Goal: Information Seeking & Learning: Learn about a topic

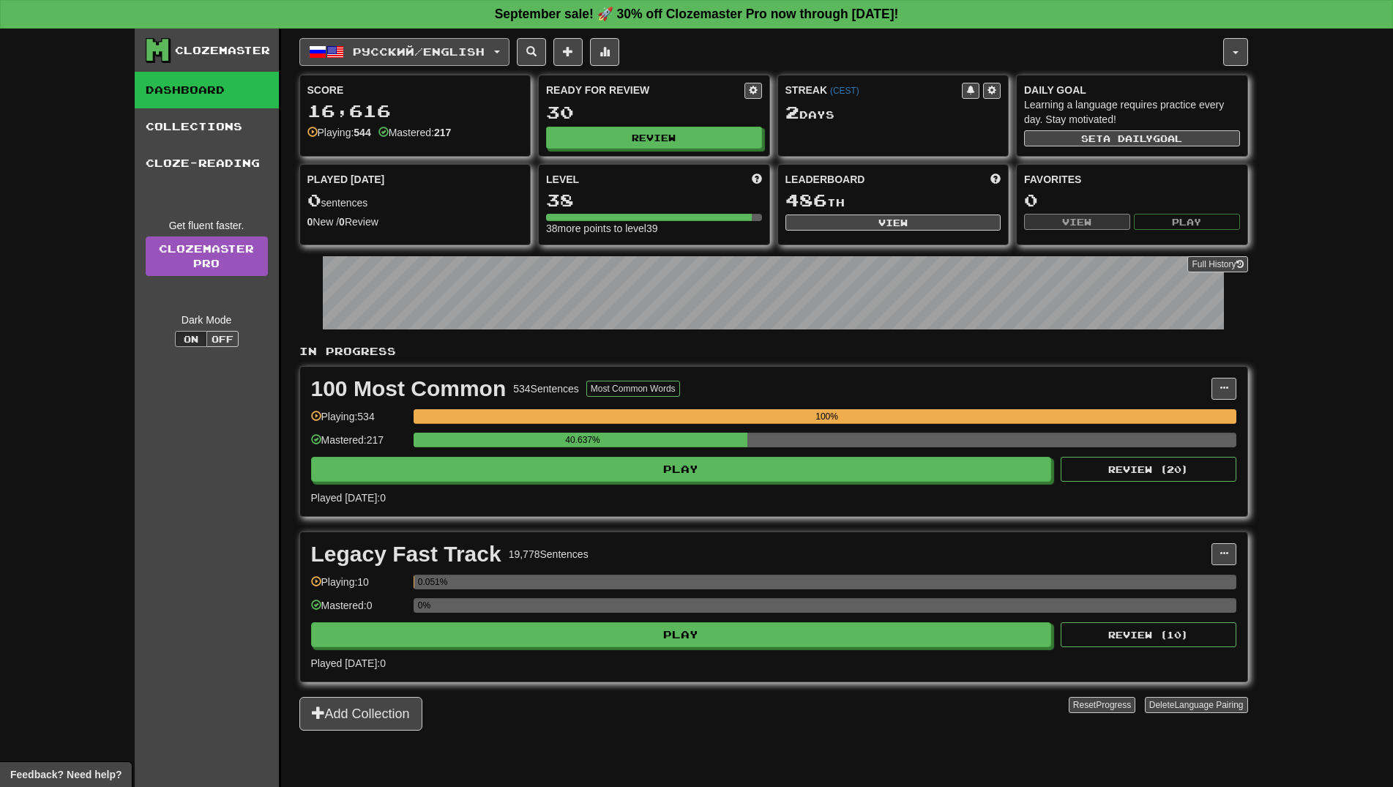
click at [385, 61] on button "Русский / English" at bounding box center [404, 52] width 210 height 28
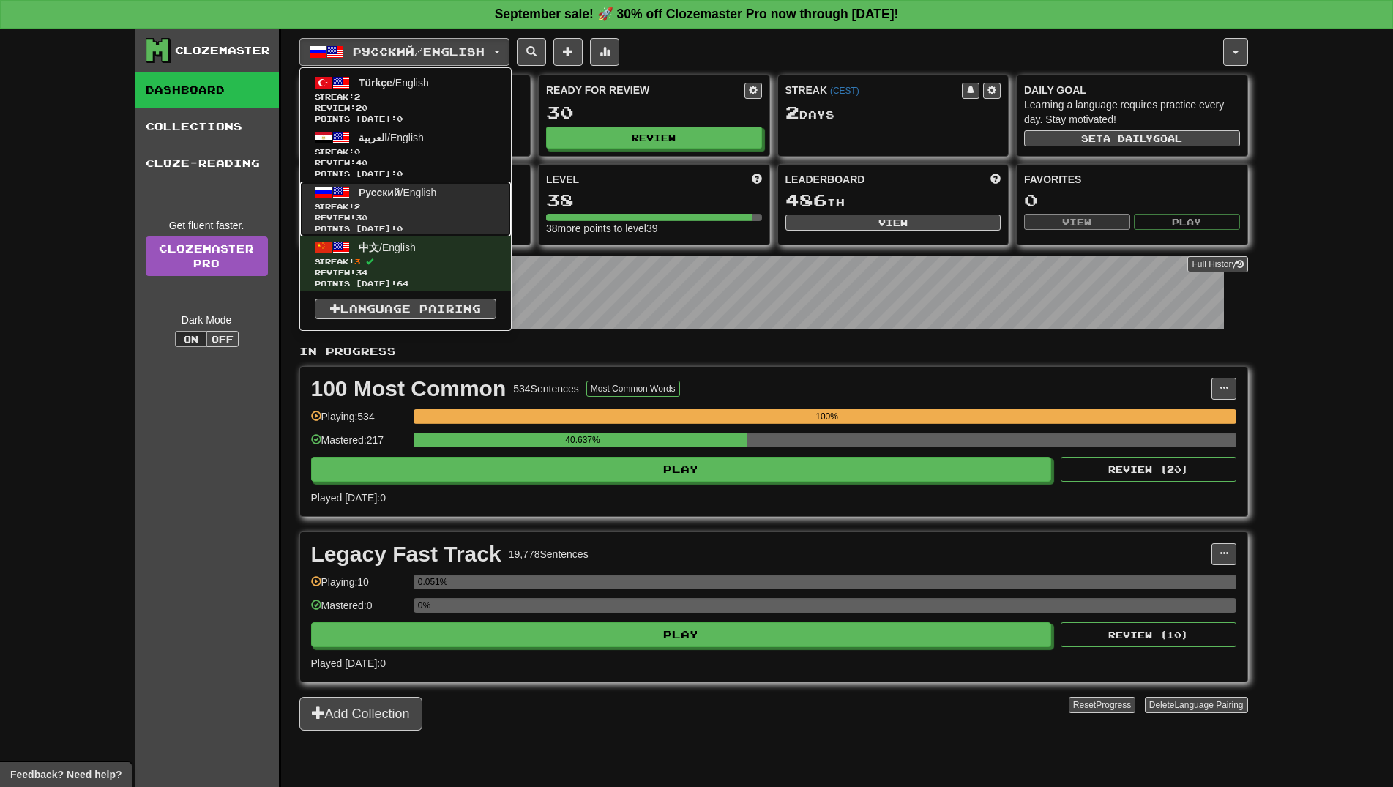
click at [400, 220] on span "Review: 30" at bounding box center [405, 217] width 181 height 11
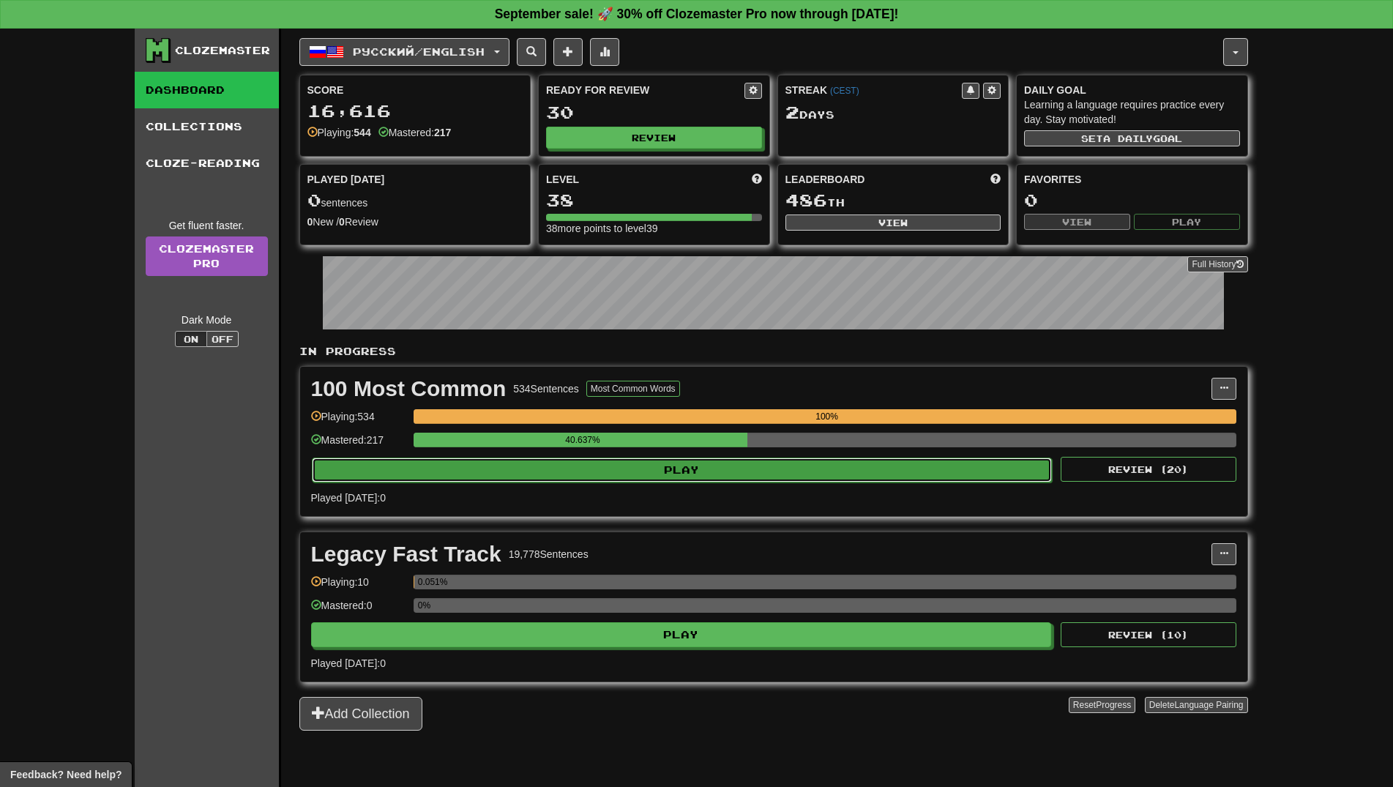
click at [678, 468] on button "Play" at bounding box center [682, 469] width 741 height 25
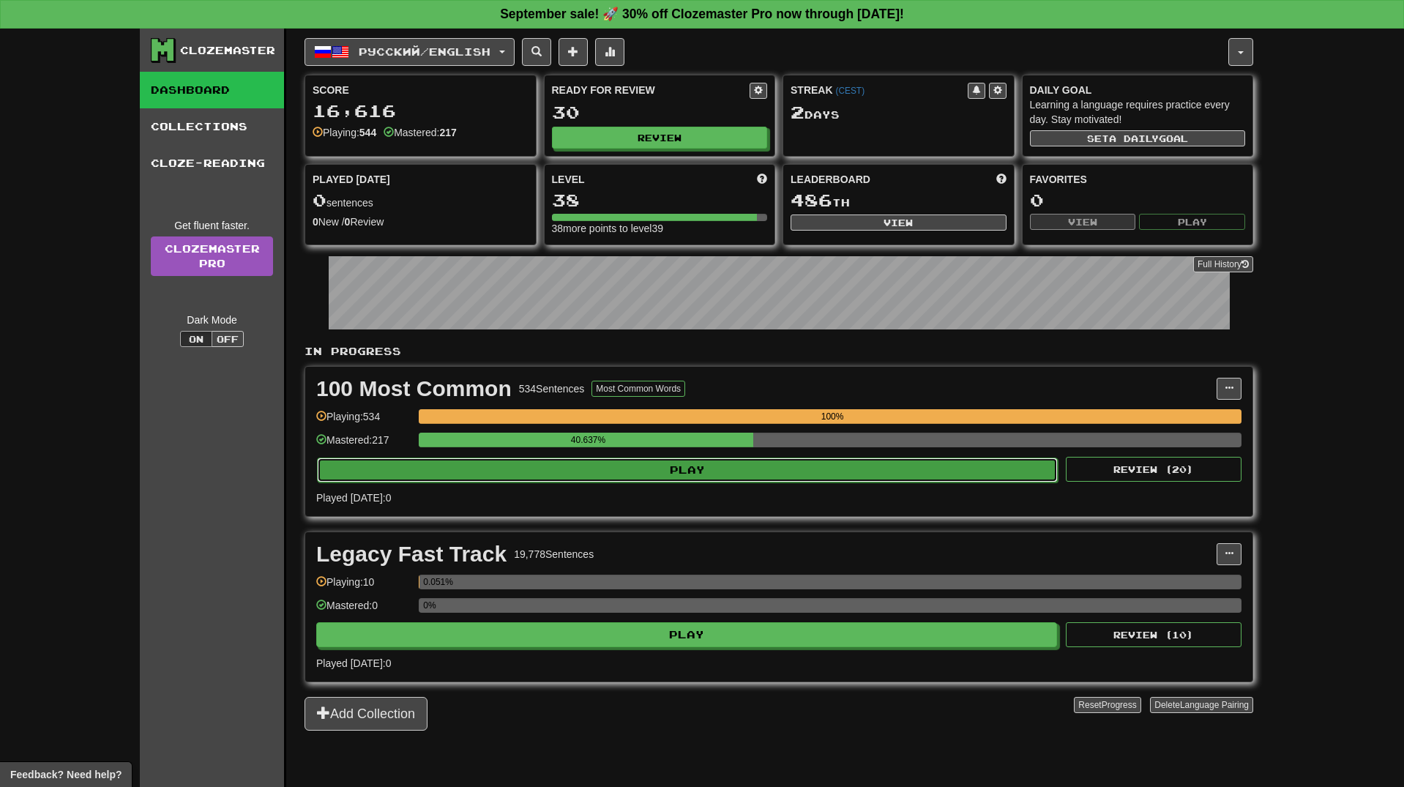
select select "**"
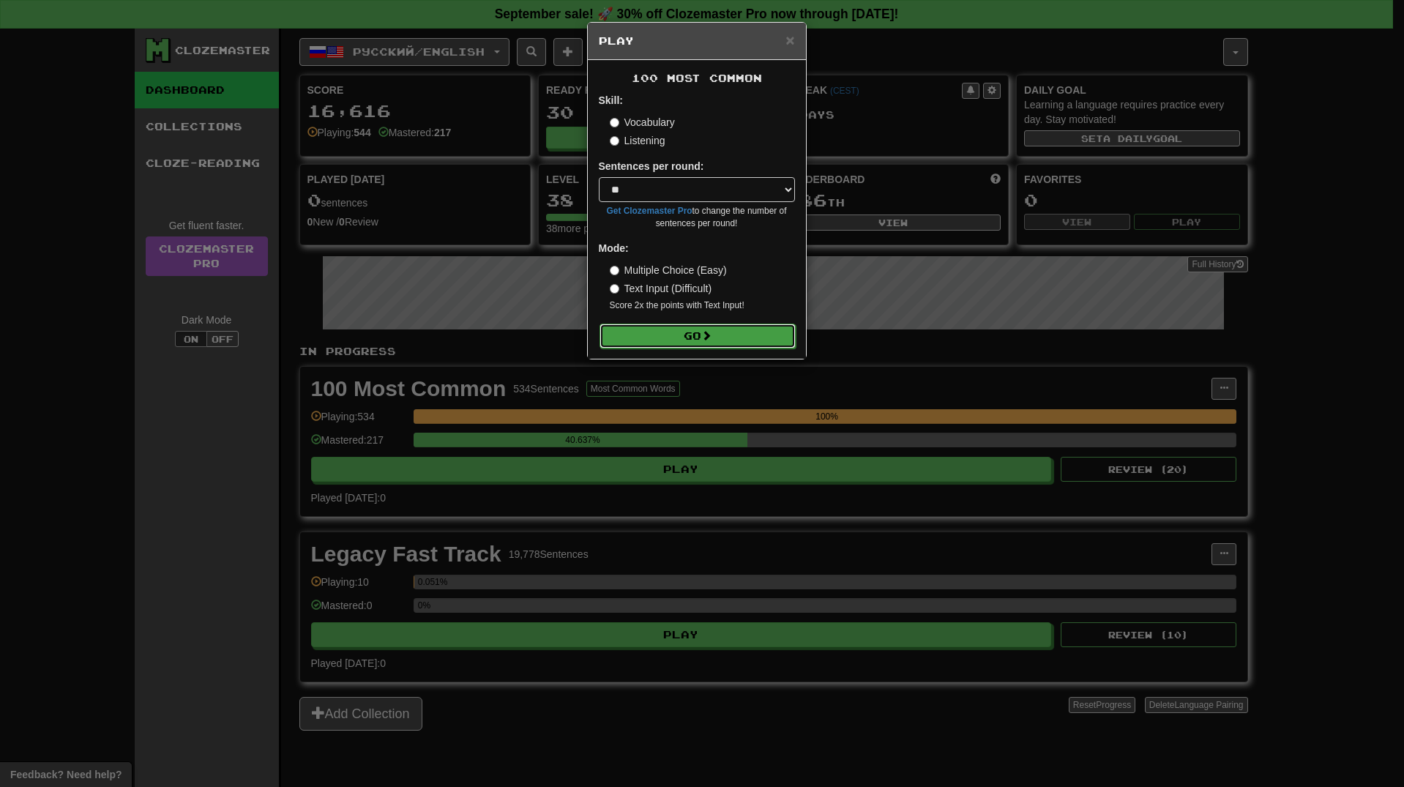
click at [703, 333] on button "Go" at bounding box center [697, 335] width 196 height 25
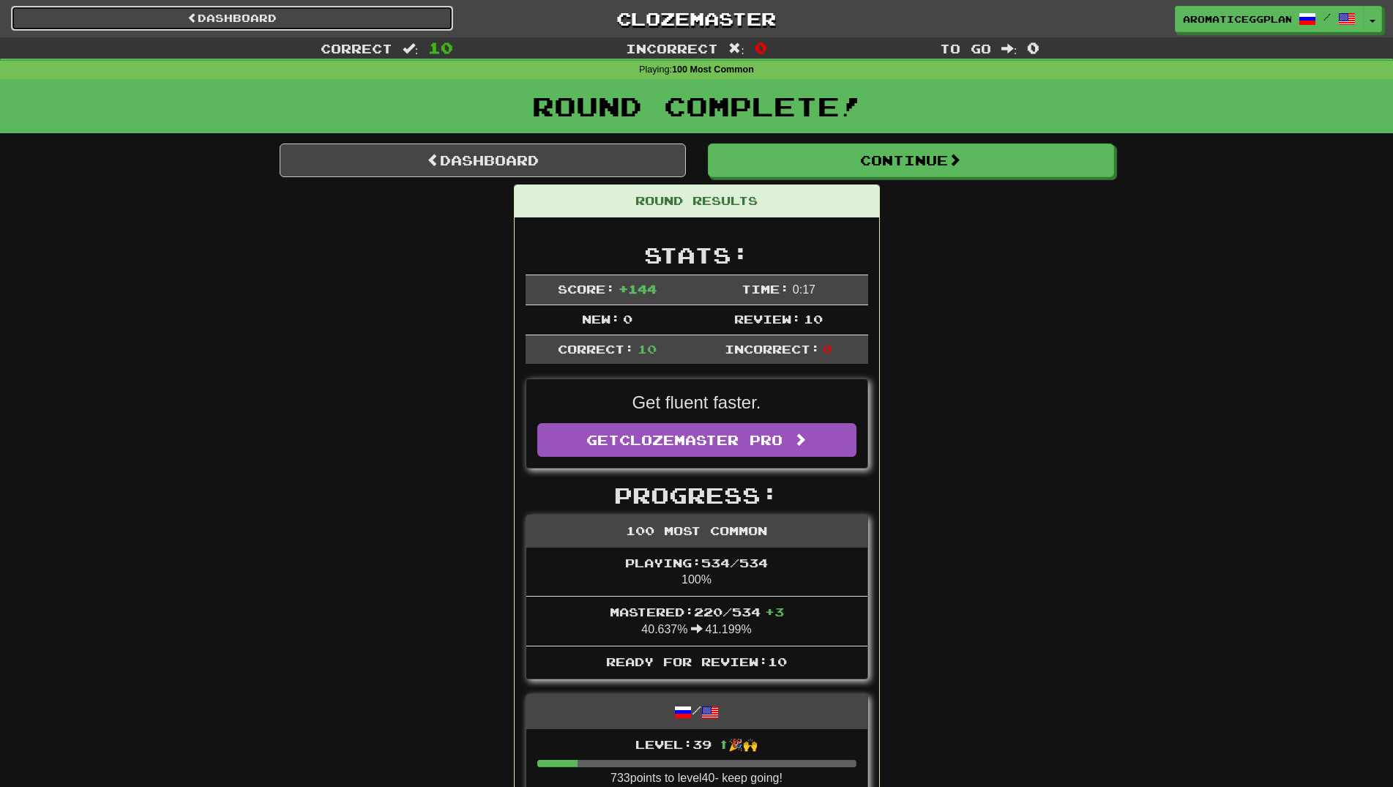
click at [230, 16] on link "Dashboard" at bounding box center [232, 18] width 442 height 25
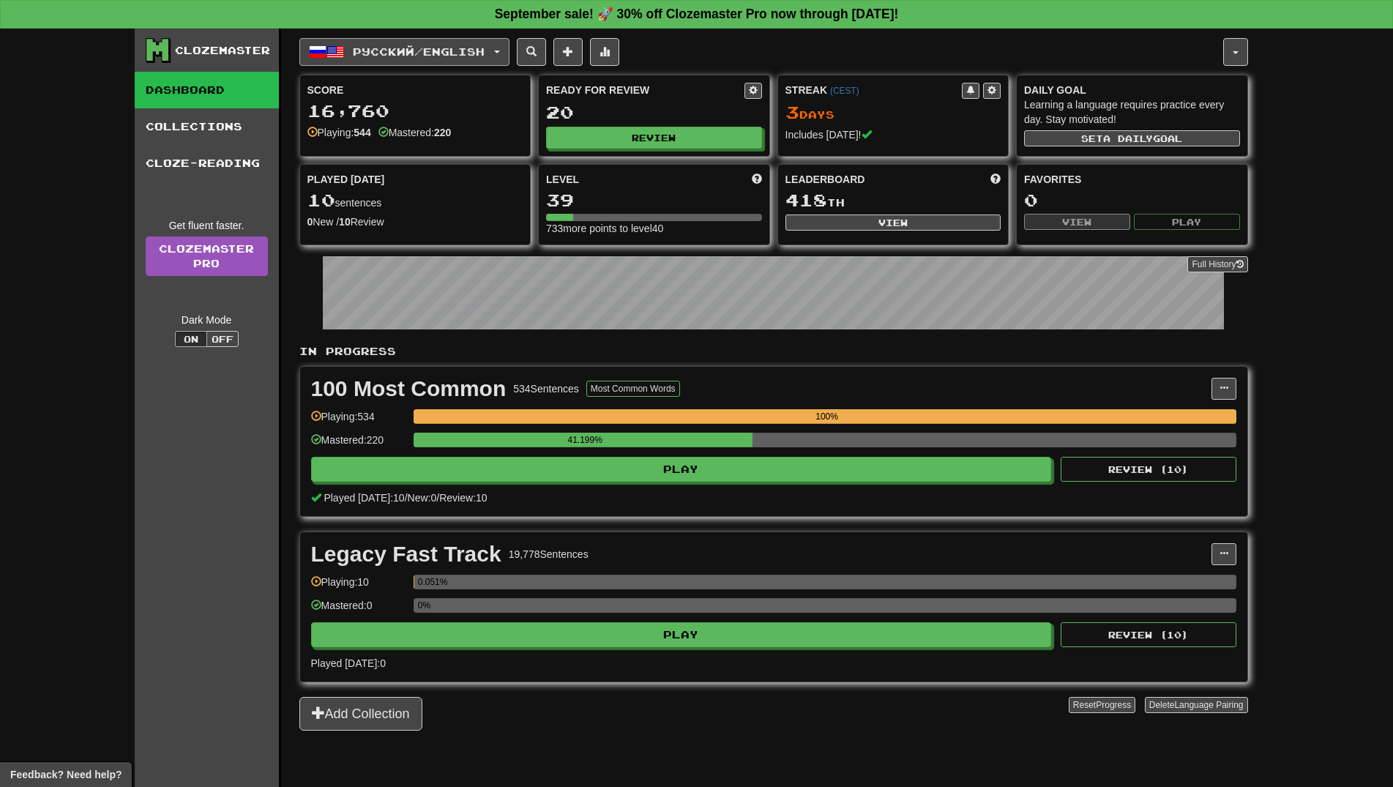
click at [321, 38] on button "Русский / English" at bounding box center [404, 52] width 210 height 28
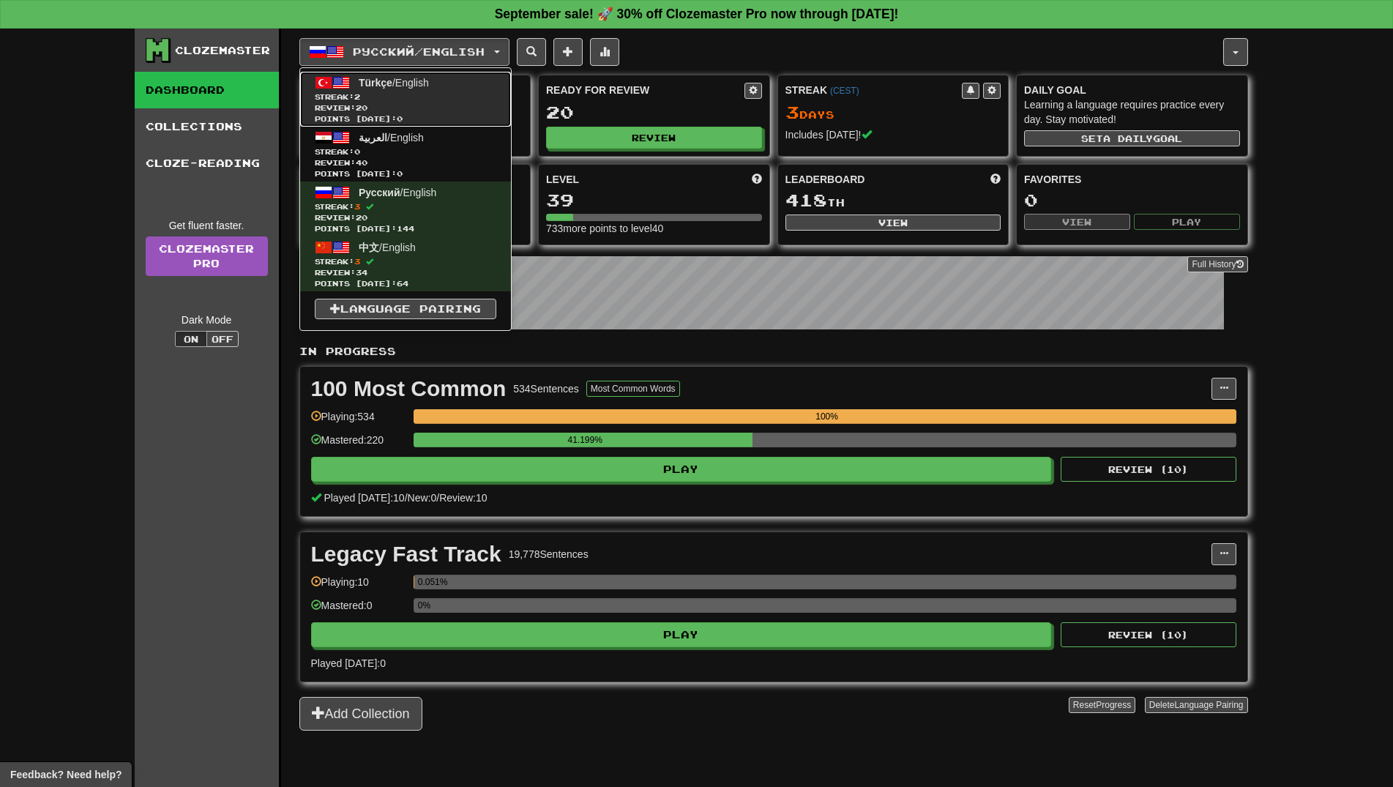
click at [392, 81] on span "Türkçe / English" at bounding box center [394, 83] width 70 height 12
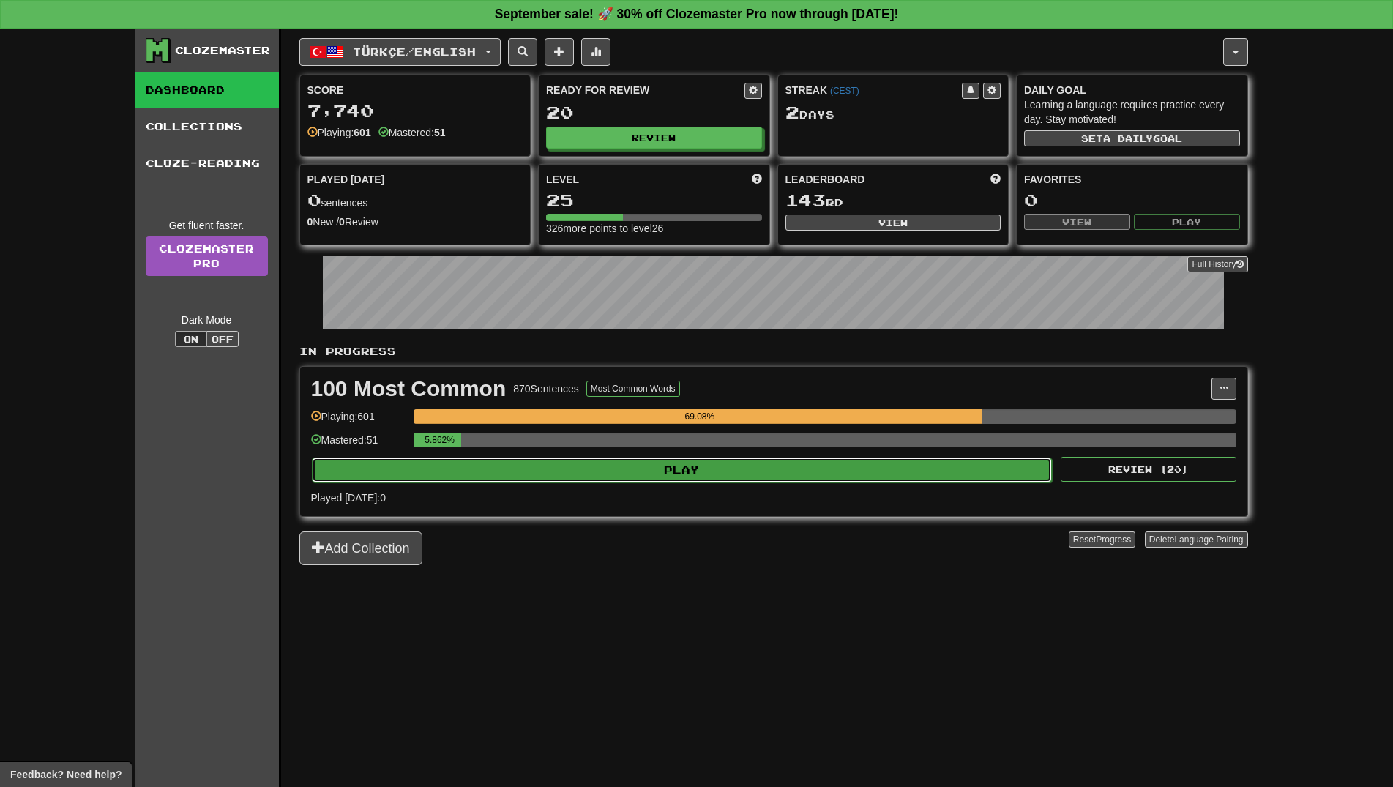
click at [692, 474] on button "Play" at bounding box center [682, 469] width 741 height 25
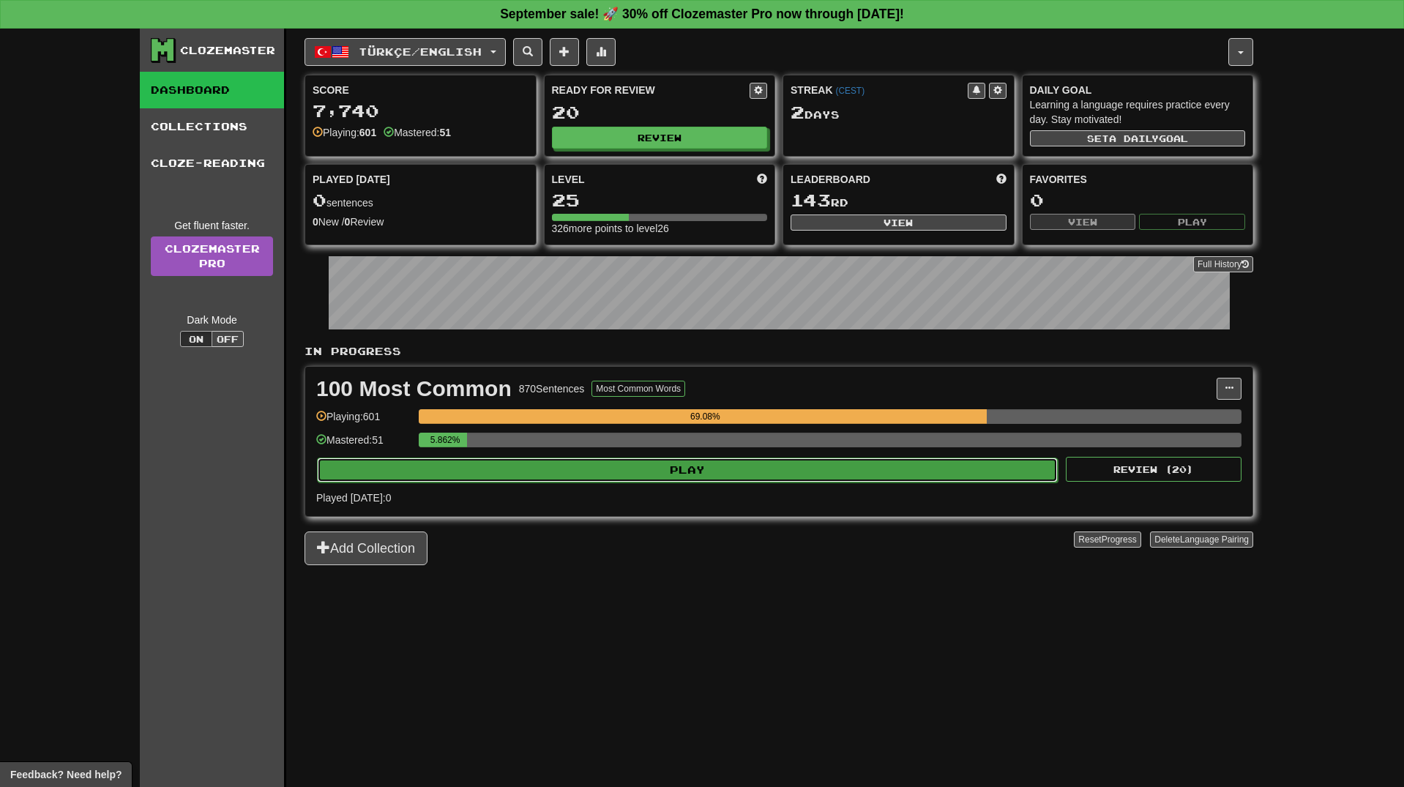
select select "**"
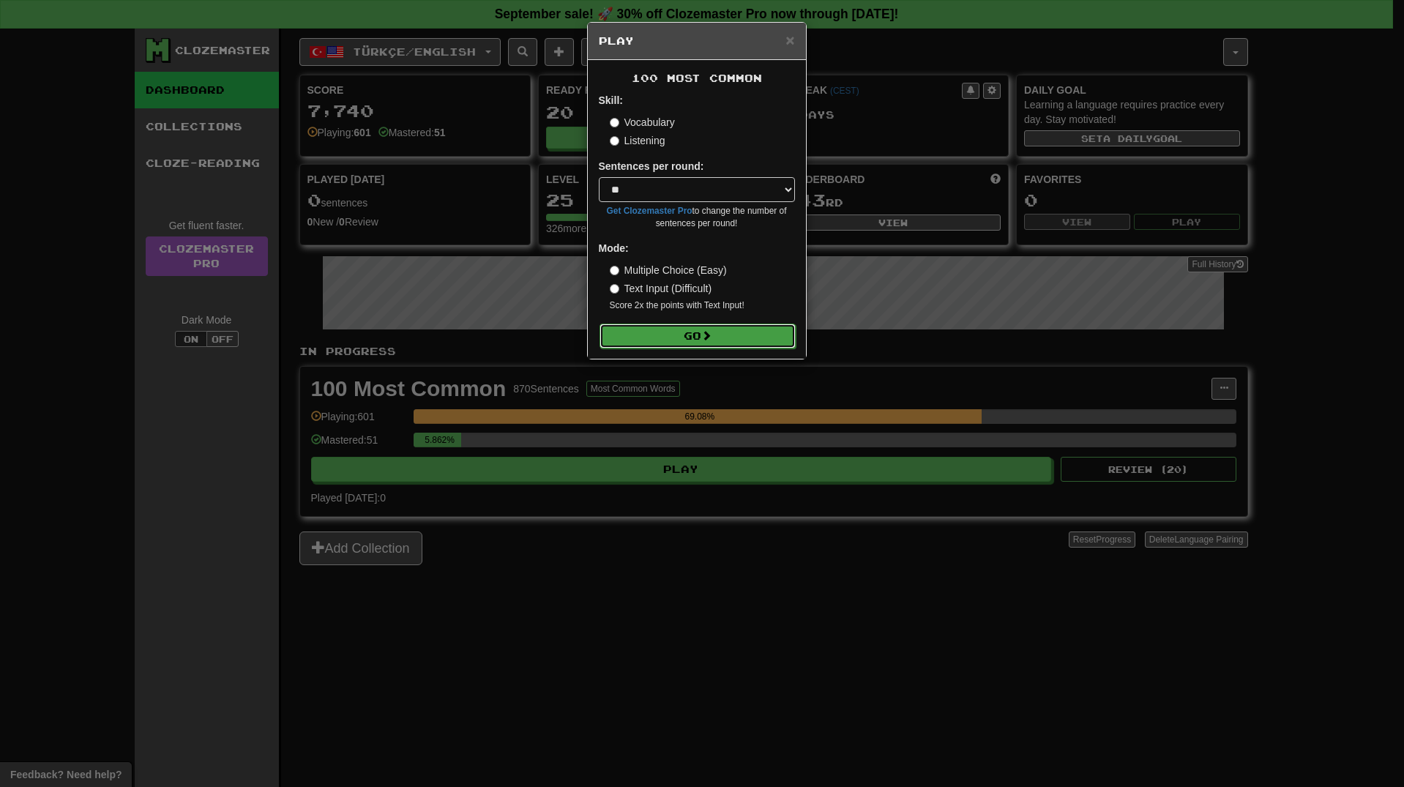
click at [701, 327] on button "Go" at bounding box center [697, 335] width 196 height 25
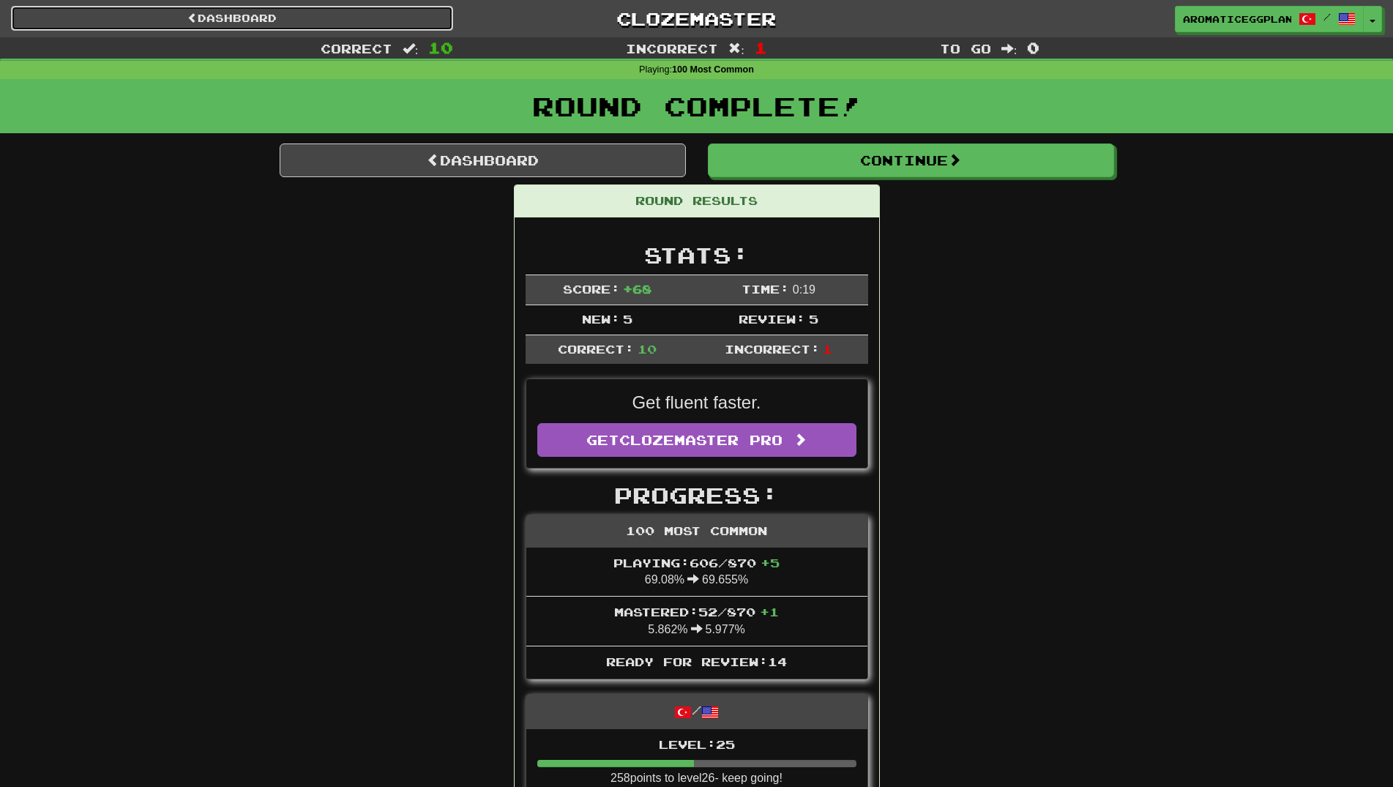
click at [263, 10] on link "Dashboard" at bounding box center [232, 18] width 442 height 25
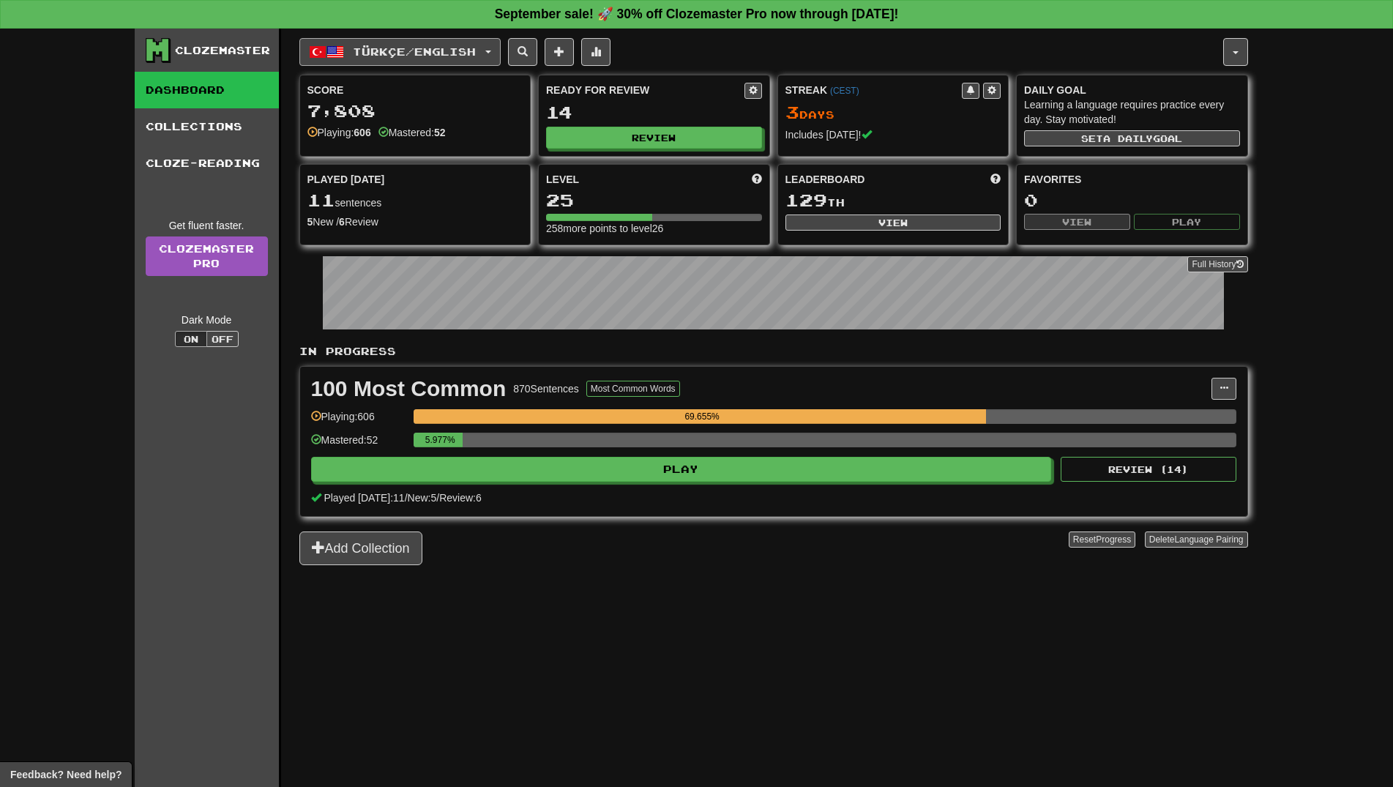
click at [445, 48] on span "Türkçe / English" at bounding box center [414, 51] width 123 height 12
